Goal: Task Accomplishment & Management: Manage account settings

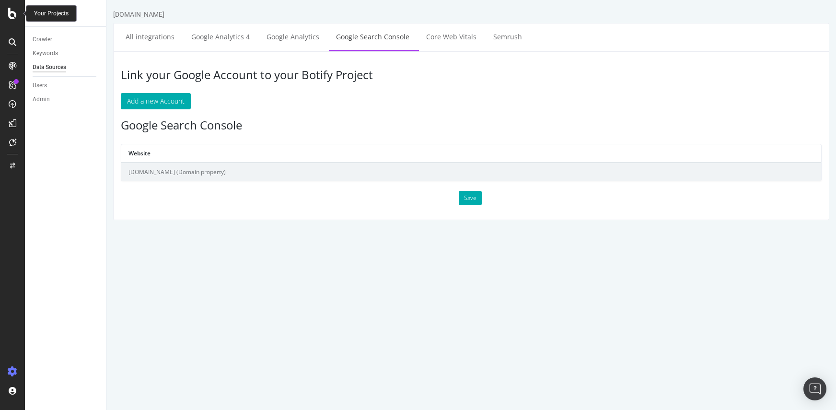
click at [14, 14] on icon at bounding box center [12, 14] width 9 height 12
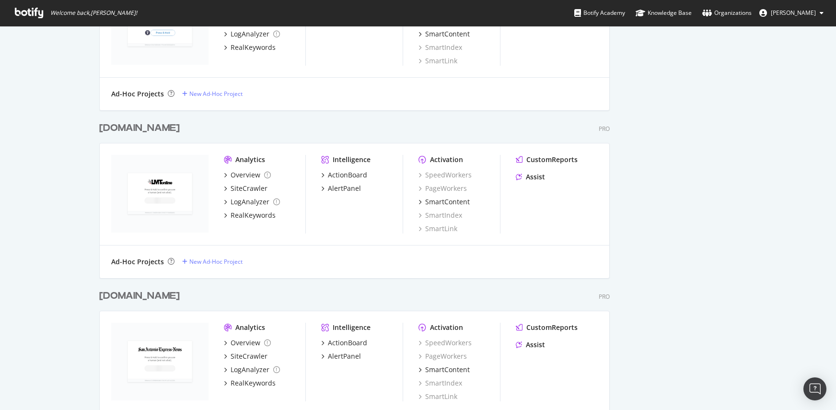
scroll to position [4142, 518]
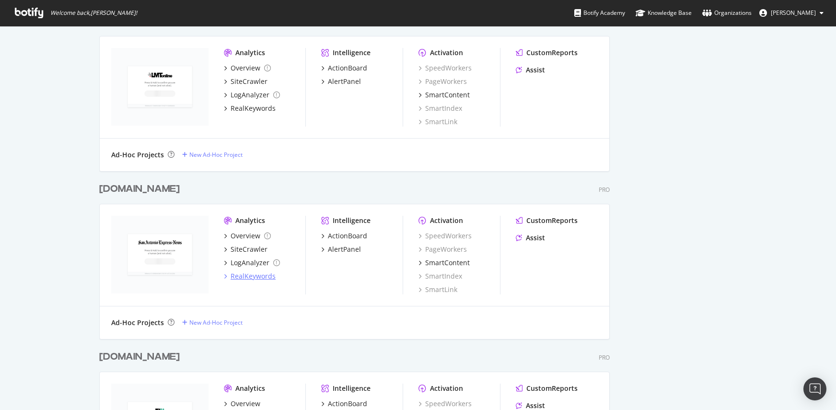
click at [237, 276] on div "RealKeywords" at bounding box center [253, 276] width 45 height 10
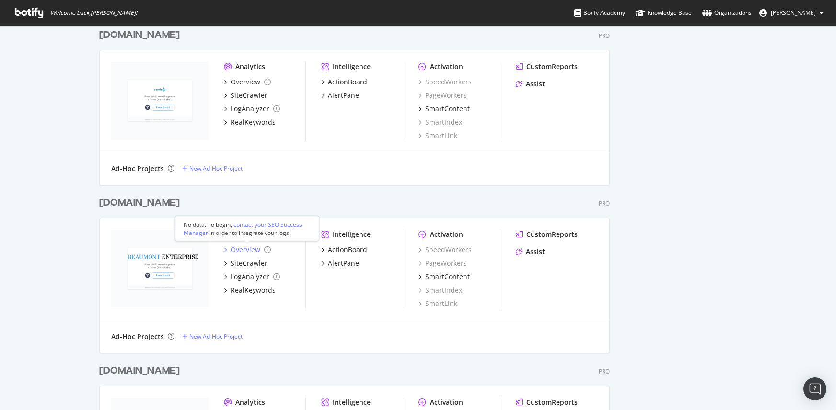
click at [244, 248] on div "Overview" at bounding box center [246, 250] width 30 height 10
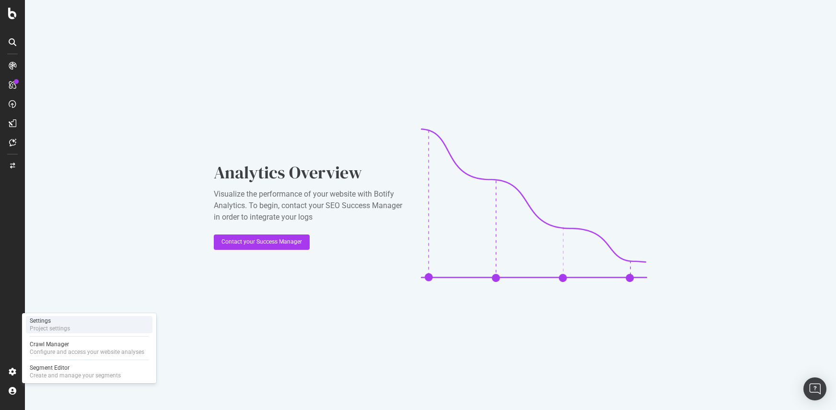
click at [58, 320] on div "Settings" at bounding box center [50, 321] width 40 height 8
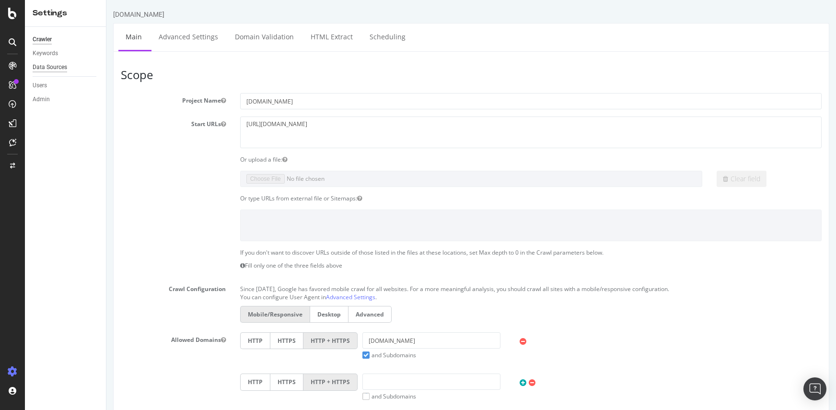
click at [55, 67] on div "Data Sources" at bounding box center [50, 67] width 35 height 10
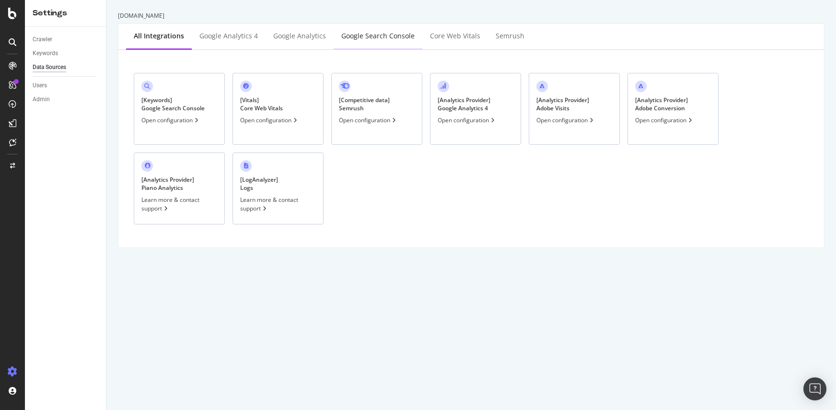
click at [365, 35] on div "Google Search Console" at bounding box center [377, 36] width 73 height 10
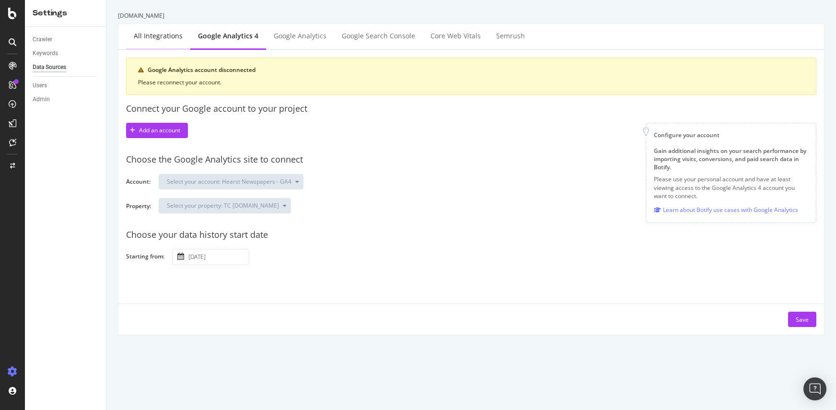
click at [151, 36] on div "All integrations" at bounding box center [158, 36] width 49 height 10
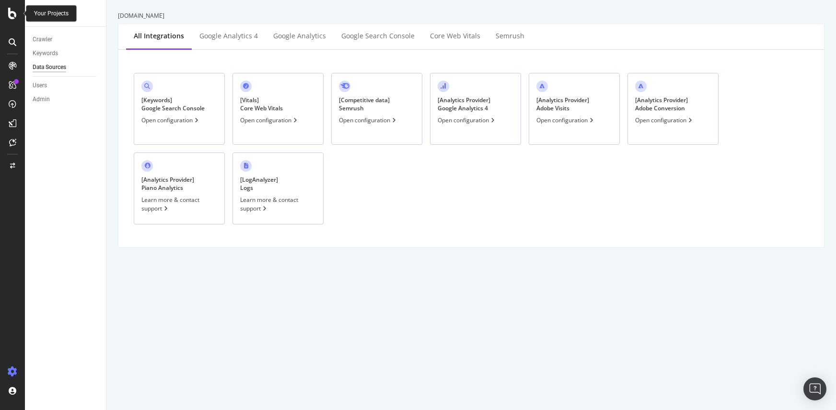
click at [8, 13] on icon at bounding box center [12, 14] width 9 height 12
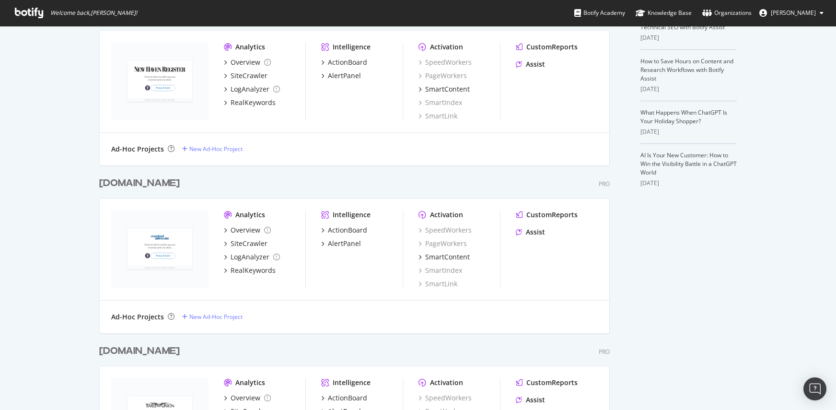
scroll to position [2830, 518]
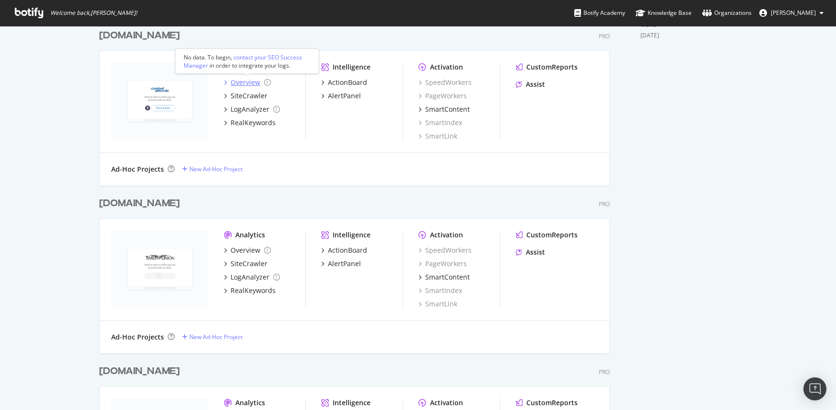
click at [236, 84] on div "Overview" at bounding box center [246, 83] width 30 height 10
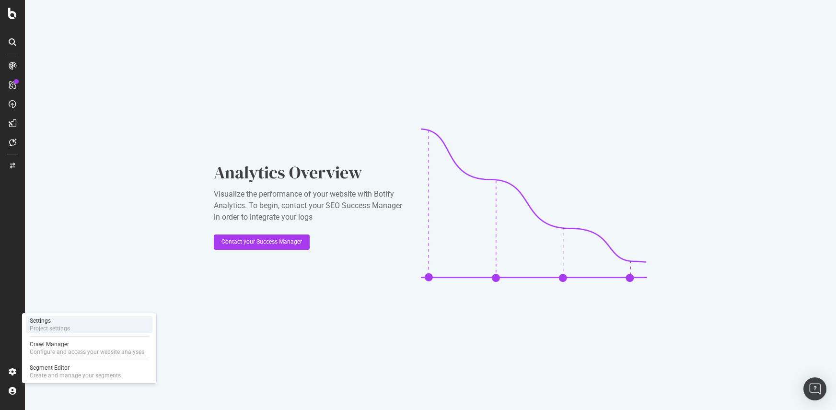
click at [69, 327] on div "Project settings" at bounding box center [50, 329] width 40 height 8
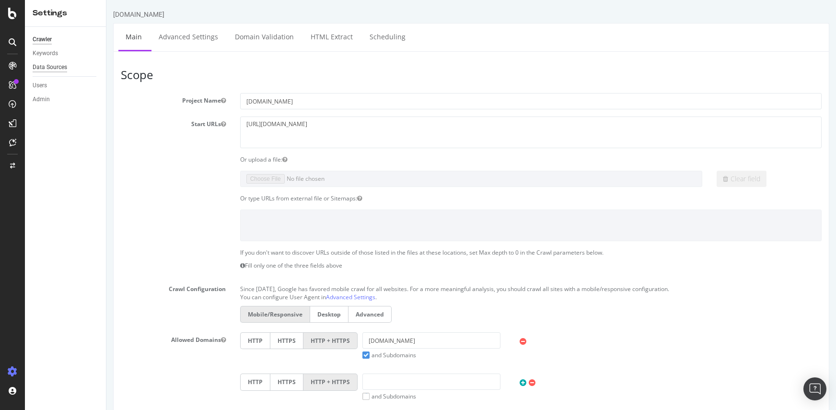
click at [47, 68] on div "Data Sources" at bounding box center [50, 67] width 35 height 10
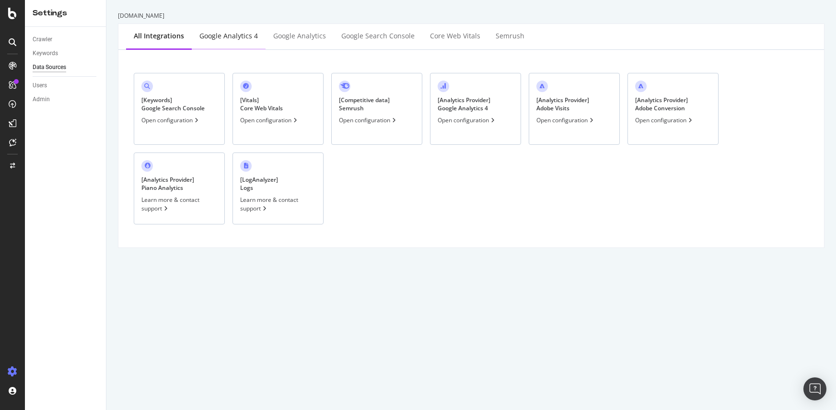
click at [218, 30] on div "Google Analytics 4" at bounding box center [229, 36] width 74 height 26
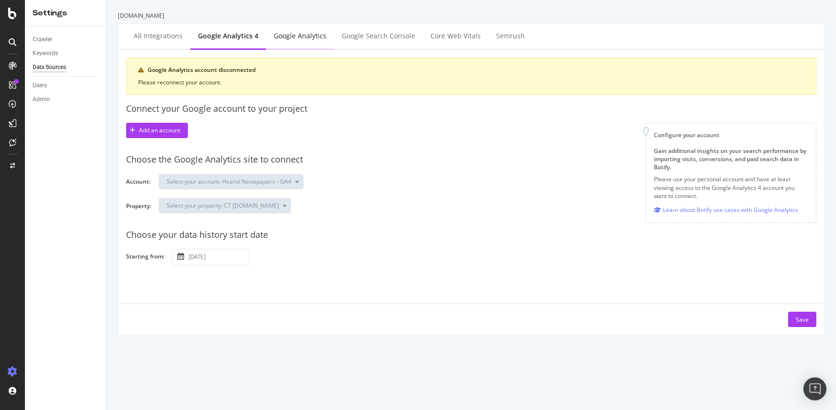
click at [287, 34] on div "Google Analytics" at bounding box center [300, 36] width 53 height 10
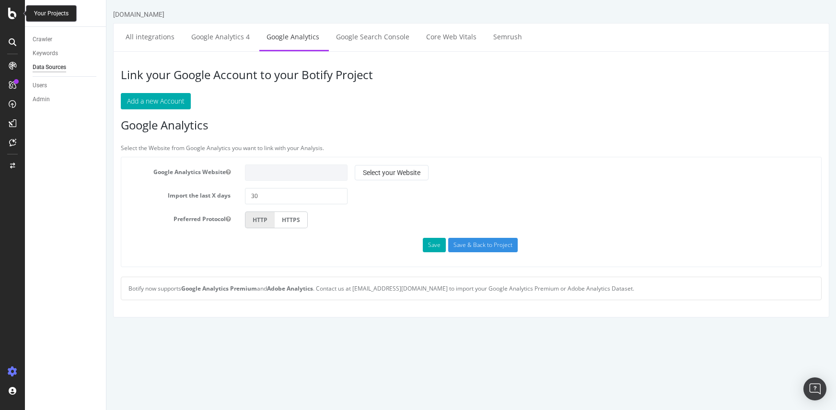
click at [10, 17] on icon at bounding box center [12, 14] width 9 height 12
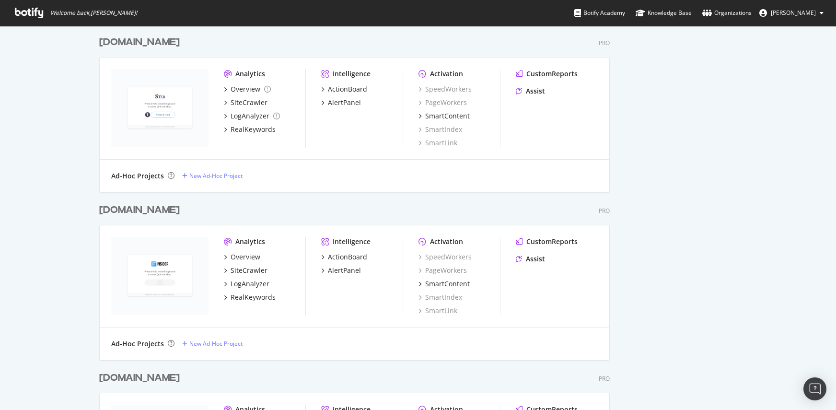
scroll to position [3528, 518]
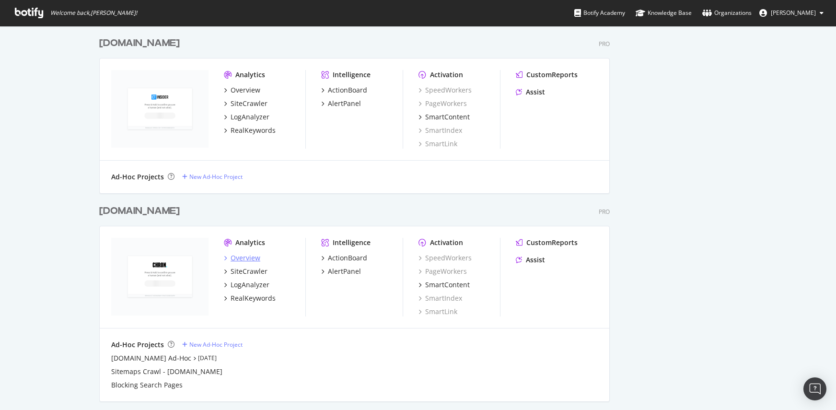
click at [241, 256] on div "Overview" at bounding box center [246, 258] width 30 height 10
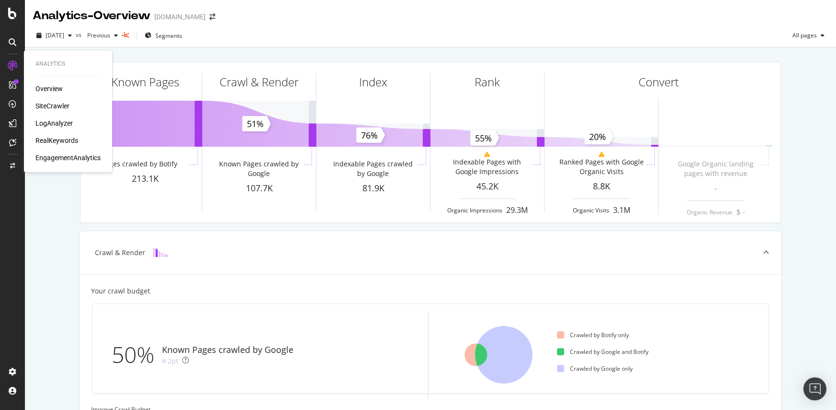
click at [44, 87] on div "Overview" at bounding box center [48, 89] width 27 height 10
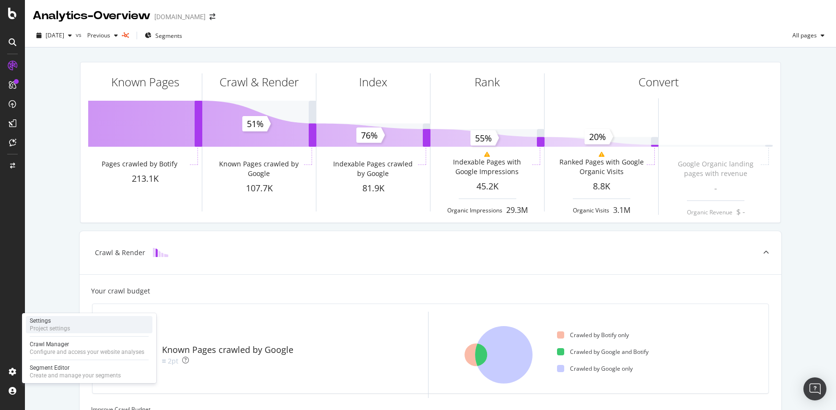
click at [62, 328] on div "Project settings" at bounding box center [50, 329] width 40 height 8
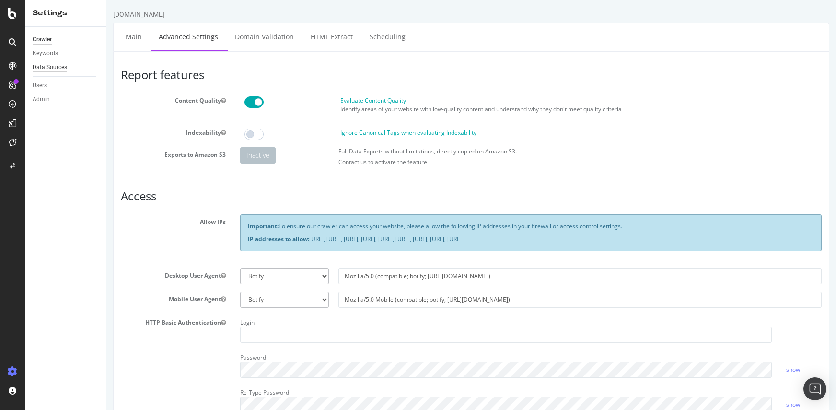
click at [46, 65] on div "Data Sources" at bounding box center [50, 67] width 35 height 10
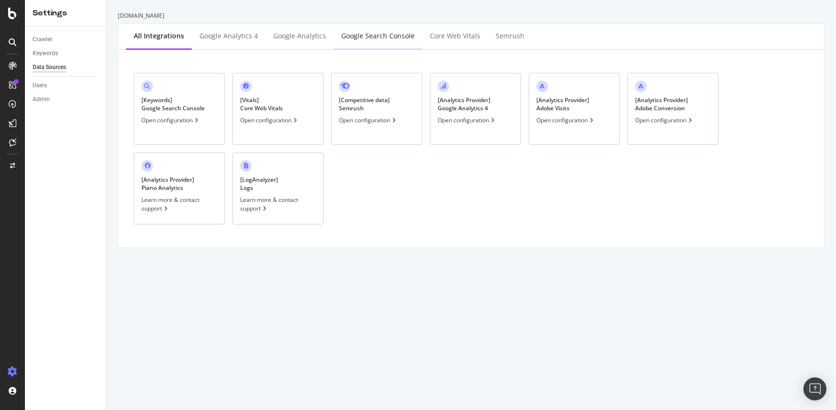
click at [372, 31] on div "Google Search Console" at bounding box center [377, 36] width 73 height 10
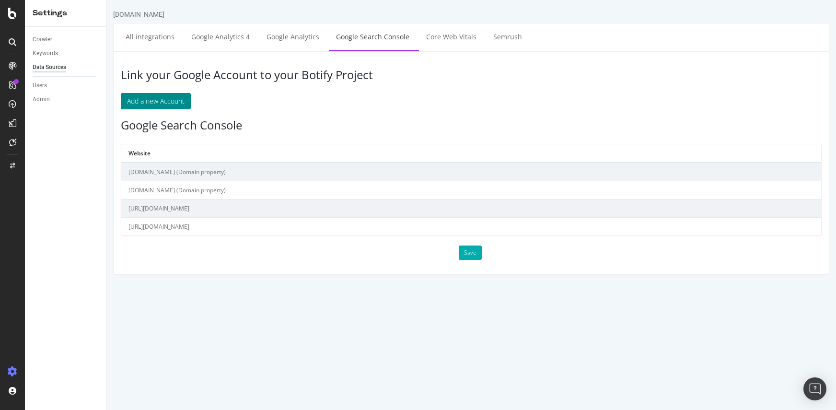
click at [134, 99] on button "Add a new Account" at bounding box center [156, 101] width 70 height 16
